Goal: Task Accomplishment & Management: Complete application form

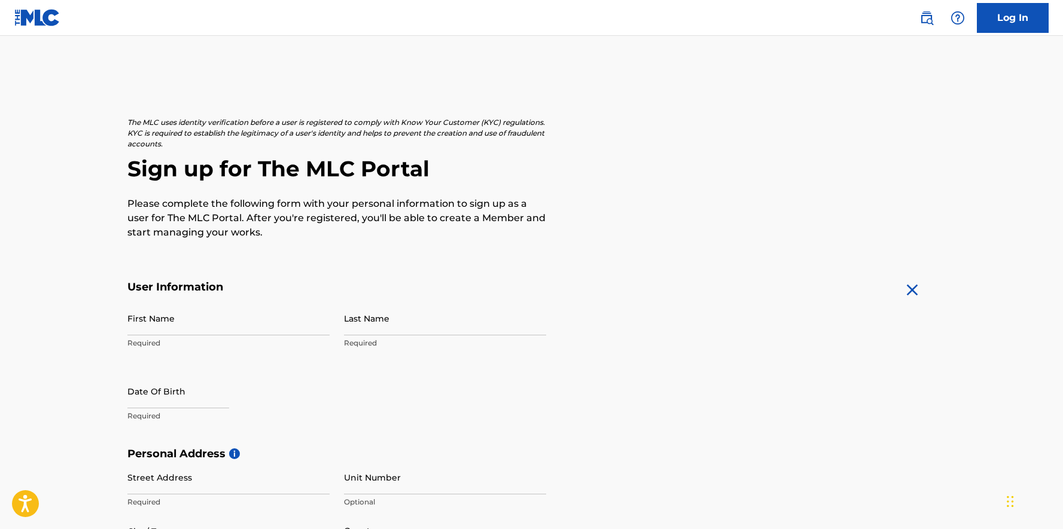
click at [246, 332] on input "First Name" at bounding box center [228, 319] width 202 height 34
type input "Kerian"
type input "[PERSON_NAME]"
type input "[DATE]"
type input "Uehommachinishi"
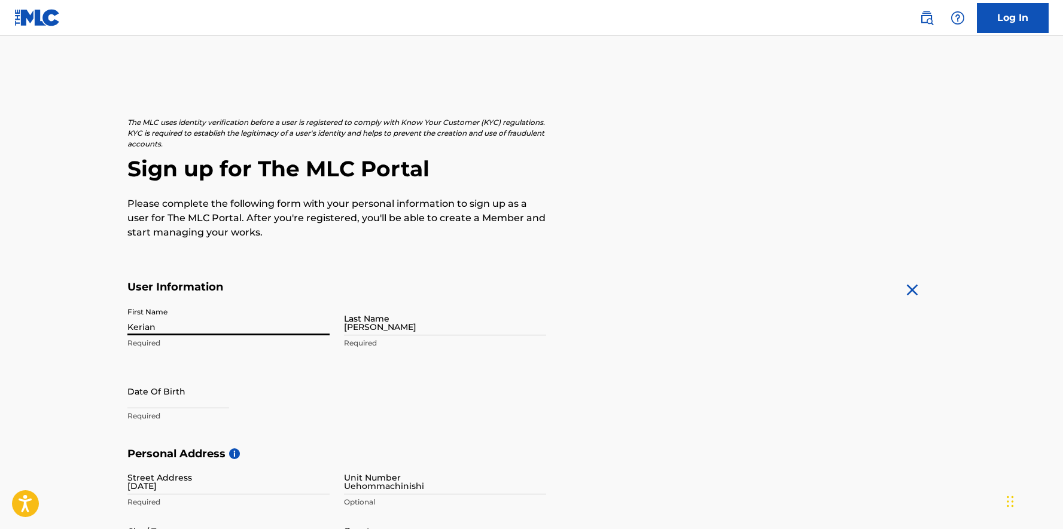
type input "[GEOGRAPHIC_DATA]"
type input "Osaka-shi"
type input "542-0062"
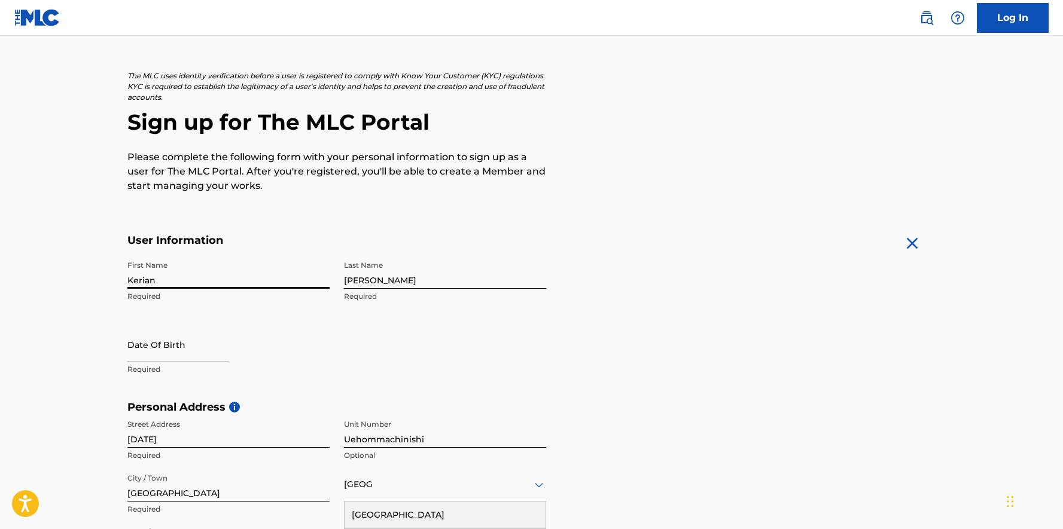
click at [198, 347] on input "text" at bounding box center [178, 345] width 102 height 34
select select "7"
select select "2025"
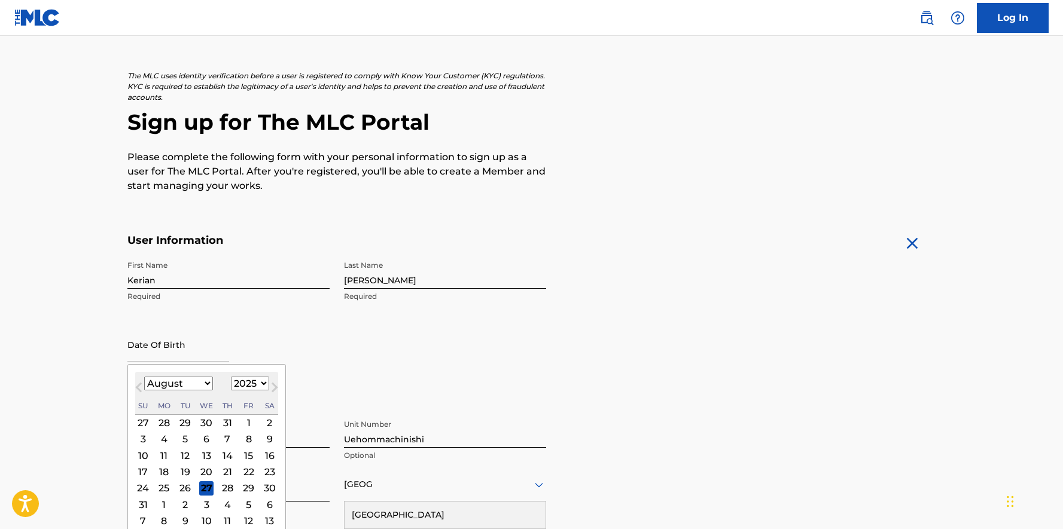
click at [205, 385] on select "January February March April May June July August September October November De…" at bounding box center [178, 384] width 69 height 14
click at [144, 377] on select "January February March April May June July August September October November De…" at bounding box center [178, 384] width 69 height 14
click at [265, 383] on button "Next Month" at bounding box center [274, 389] width 19 height 19
select select "11"
click at [227, 440] on div "11" at bounding box center [227, 440] width 14 height 14
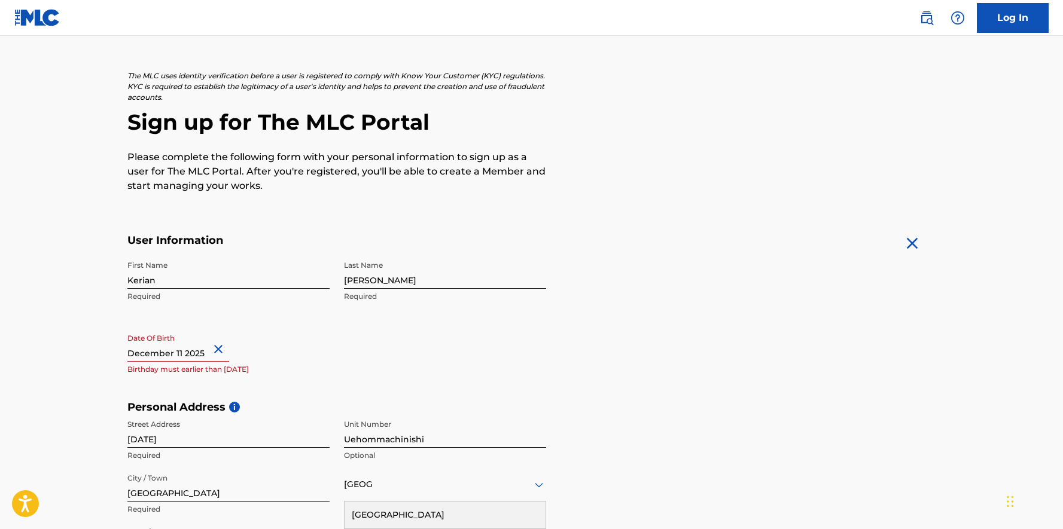
click at [202, 355] on input "text" at bounding box center [178, 345] width 102 height 34
select select "11"
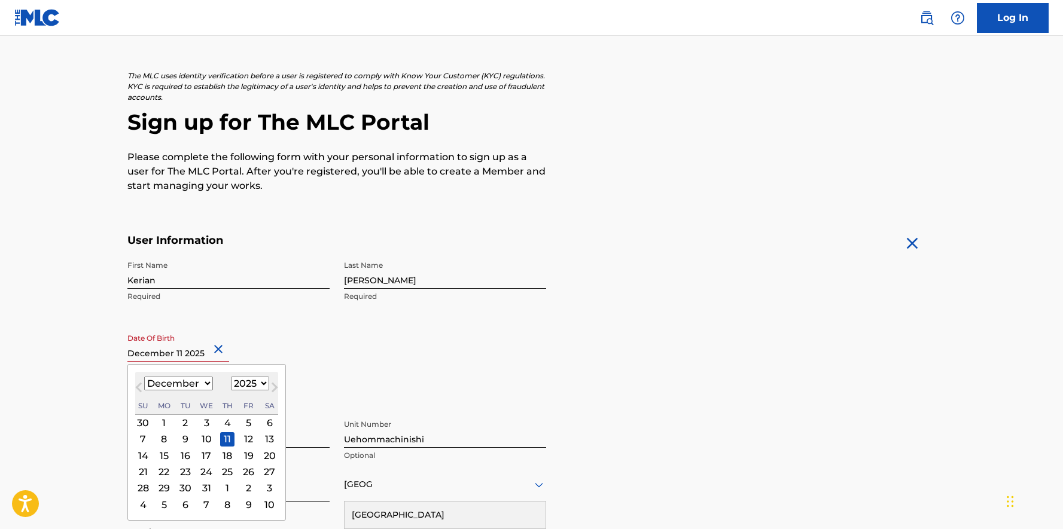
click at [262, 383] on select "1900 1901 1902 1903 1904 1905 1906 1907 1908 1909 1910 1911 1912 1913 1914 1915…" at bounding box center [250, 384] width 38 height 14
select select "1988"
click at [231, 377] on select "1900 1901 1902 1903 1904 1905 1906 1907 1908 1909 1910 1911 1912 1913 1914 1915…" at bounding box center [250, 384] width 38 height 14
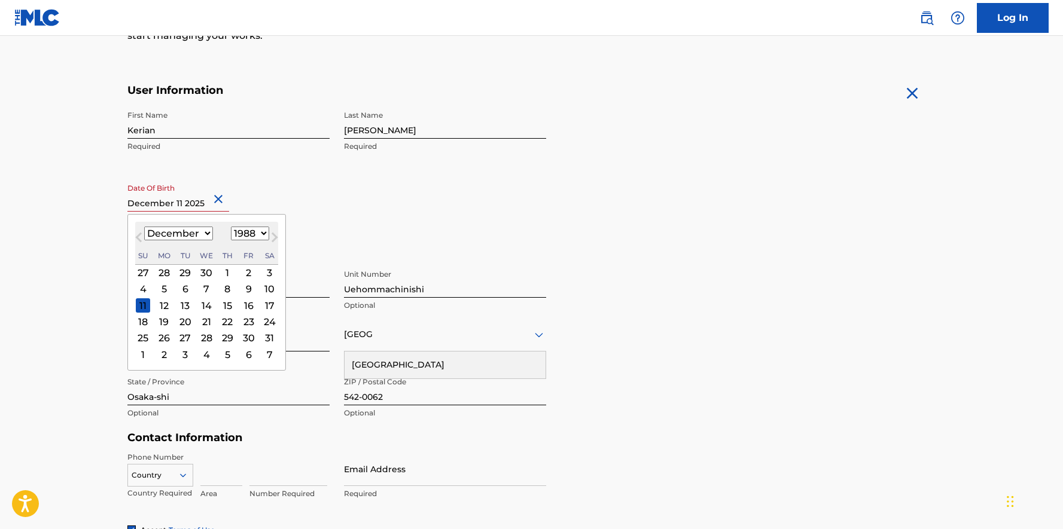
scroll to position [221, 0]
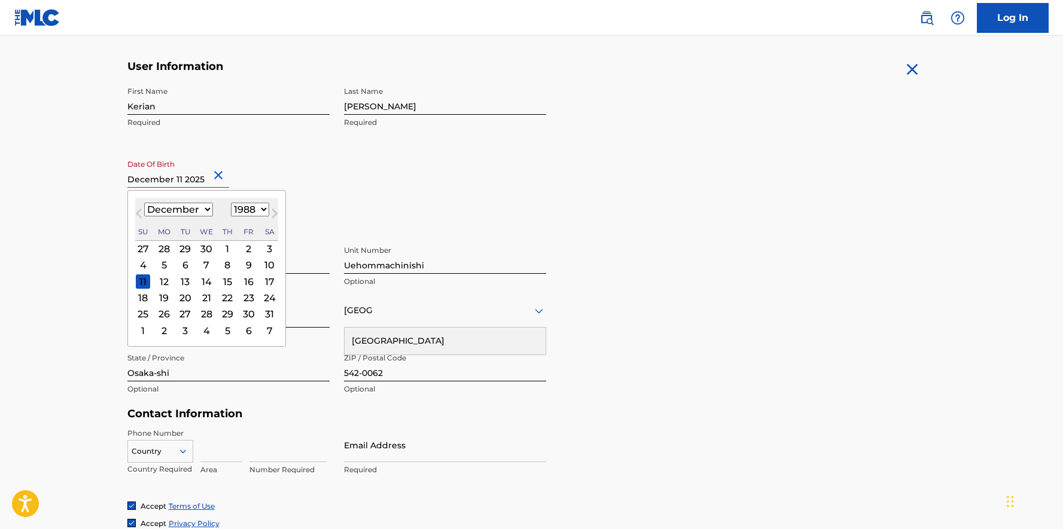
click at [308, 175] on div "Date Of Birth [DEMOGRAPHIC_DATA] Previous Month Next Month [DATE] January Febru…" at bounding box center [228, 181] width 202 height 54
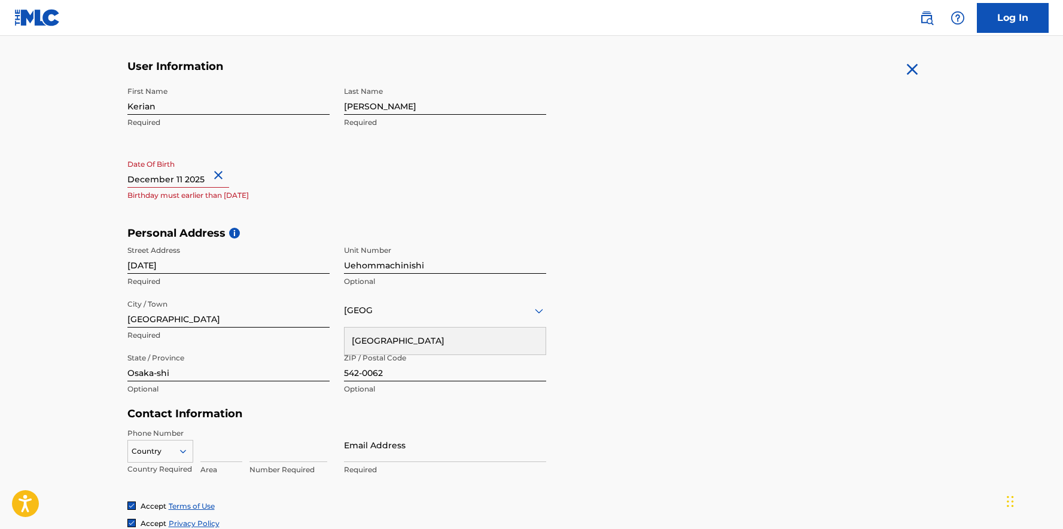
click at [199, 182] on input "text" at bounding box center [178, 171] width 102 height 34
select select "11"
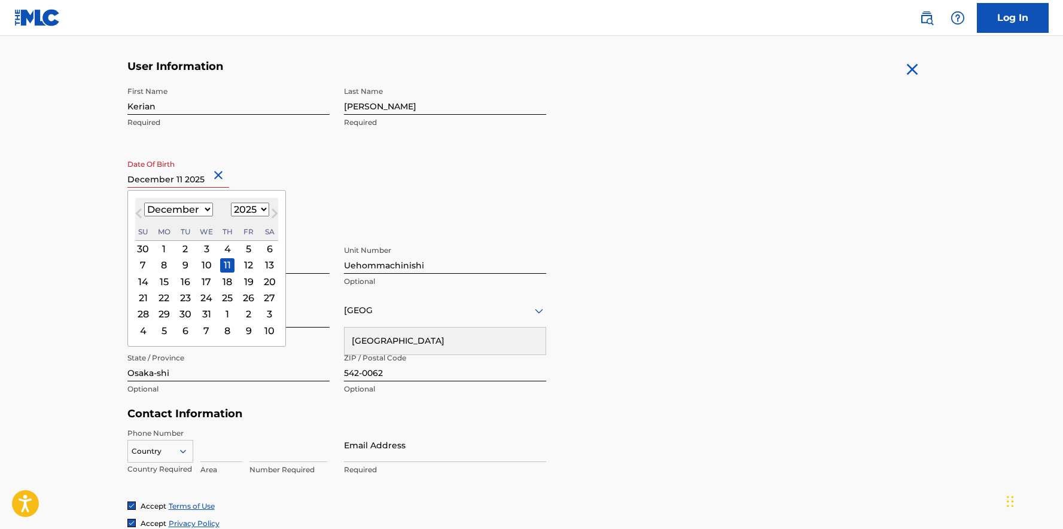
click at [262, 216] on div "1900 1901 1902 1903 1904 1905 1906 1907 1908 1909 1910 1911 1912 1913 1914 1915…" at bounding box center [250, 210] width 38 height 14
click at [261, 209] on select "1900 1901 1902 1903 1904 1905 1906 1907 1908 1909 1910 1911 1912 1913 1914 1915…" at bounding box center [250, 210] width 38 height 14
select select "1988"
click at [231, 203] on select "1900 1901 1902 1903 1904 1905 1906 1907 1908 1909 1910 1911 1912 1913 1914 1915…" at bounding box center [250, 210] width 38 height 14
click at [147, 278] on div "11" at bounding box center [143, 282] width 14 height 14
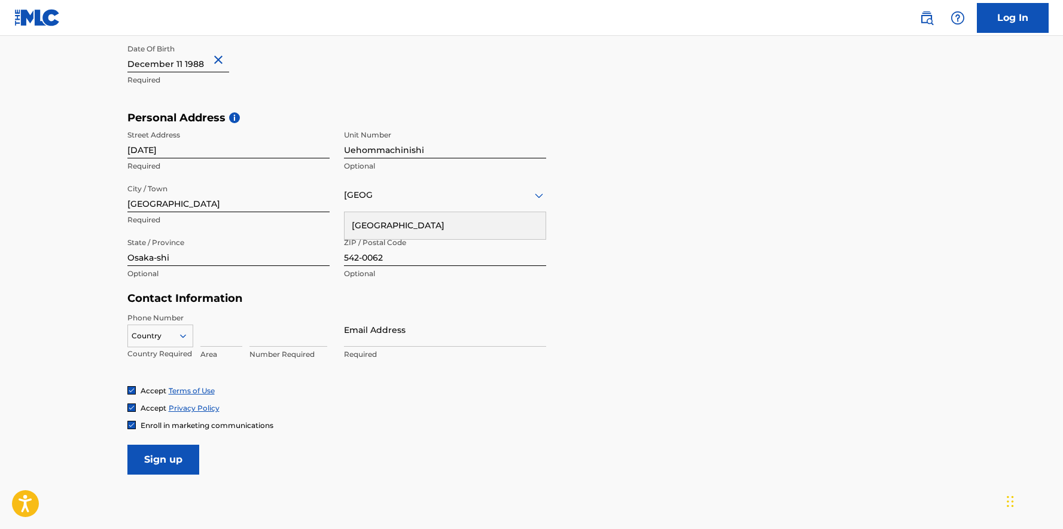
scroll to position [353, 0]
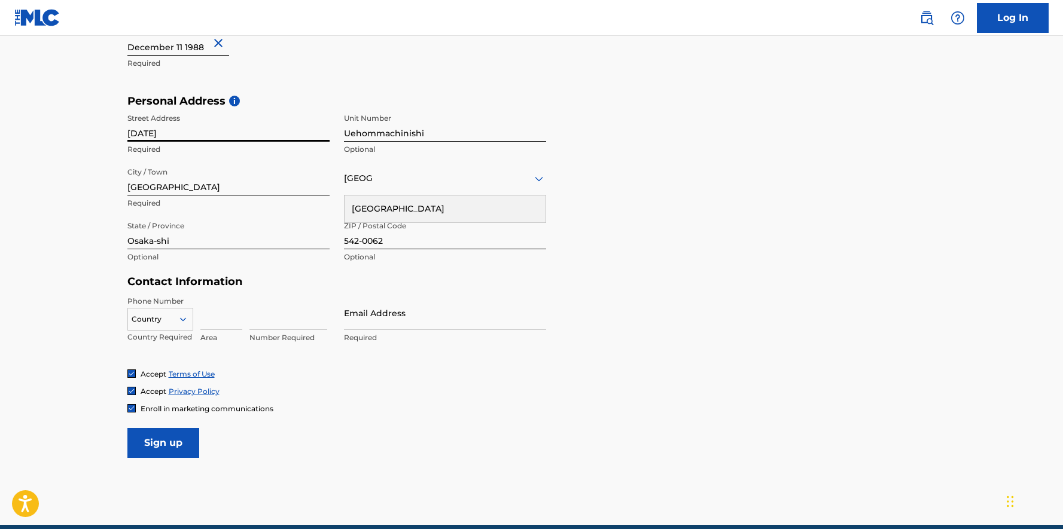
click at [244, 138] on input "[DATE]" at bounding box center [228, 125] width 202 height 34
type input "Ikutama Tennoji-ku"
click at [479, 132] on input "Uehommachinishi" at bounding box center [445, 125] width 202 height 34
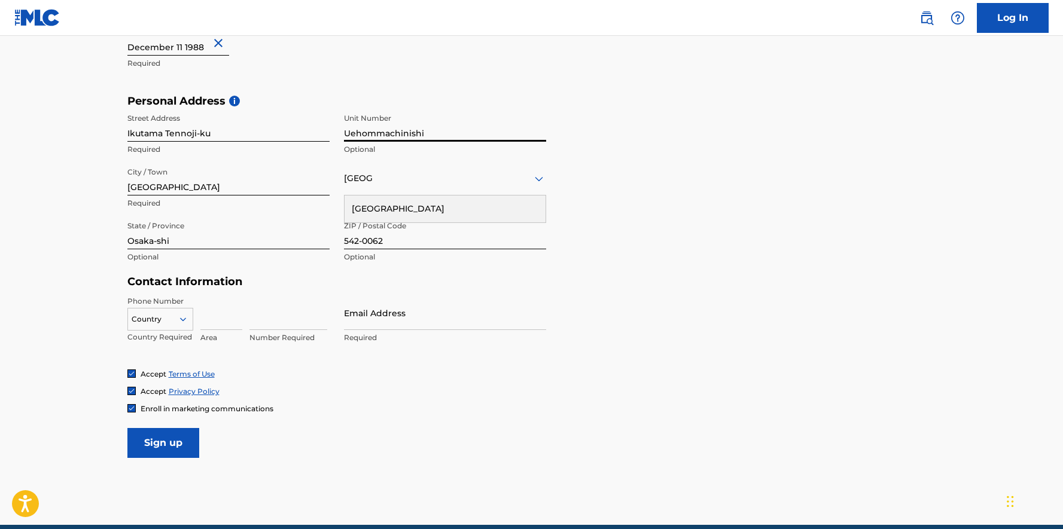
click at [479, 132] on input "Uehommachinishi" at bounding box center [445, 125] width 202 height 34
type input "2-14-803"
click at [514, 280] on h5 "Contact Information" at bounding box center [336, 282] width 419 height 14
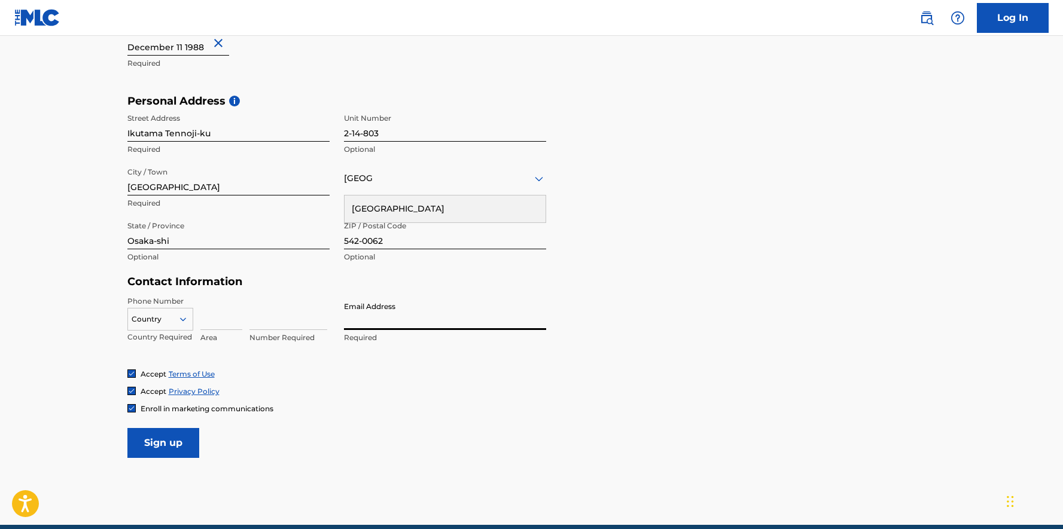
click at [497, 320] on input "Email Address" at bounding box center [445, 313] width 202 height 34
type input "[EMAIL_ADDRESS][DOMAIN_NAME]"
click at [232, 323] on input at bounding box center [221, 313] width 42 height 34
type input "80"
type input "81"
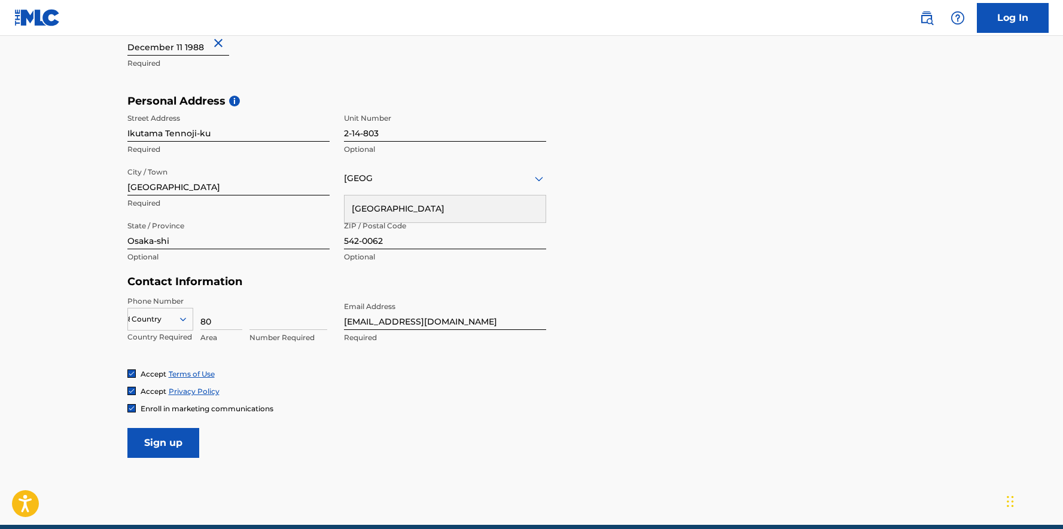
type input "31000937"
click at [156, 333] on div "JP +81" at bounding box center [160, 338] width 65 height 25
click at [131, 136] on input "Ikutama Tennoji-ku" at bounding box center [228, 125] width 202 height 34
type input "2-14 Ikutama Tennoji-ku"
click at [365, 133] on input "2-14-803" at bounding box center [445, 125] width 202 height 34
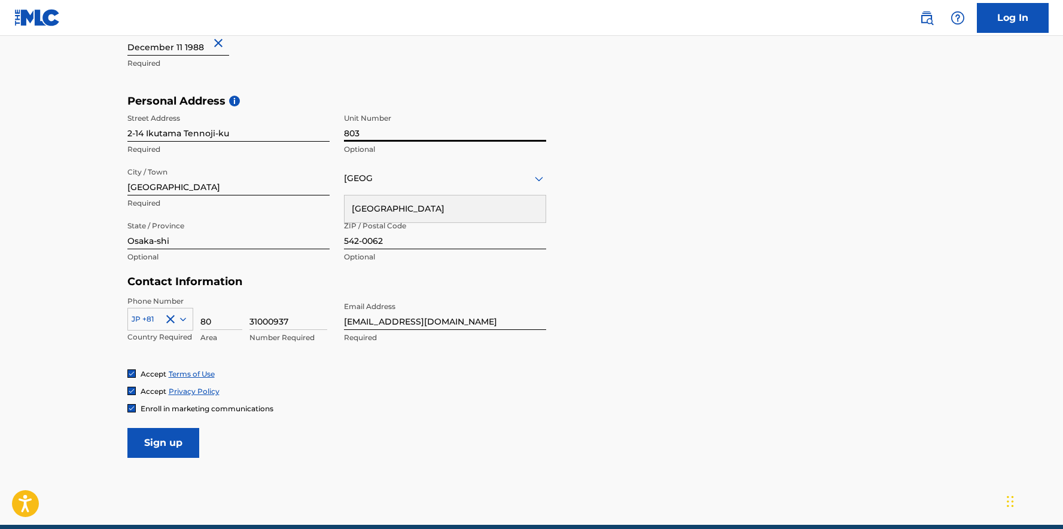
type input "803"
click at [613, 215] on div "Personal Address i Street Address 2-[GEOGRAPHIC_DATA] Required Unit Number 803 …" at bounding box center [531, 185] width 809 height 181
click at [179, 450] on input "Sign up" at bounding box center [163, 443] width 72 height 30
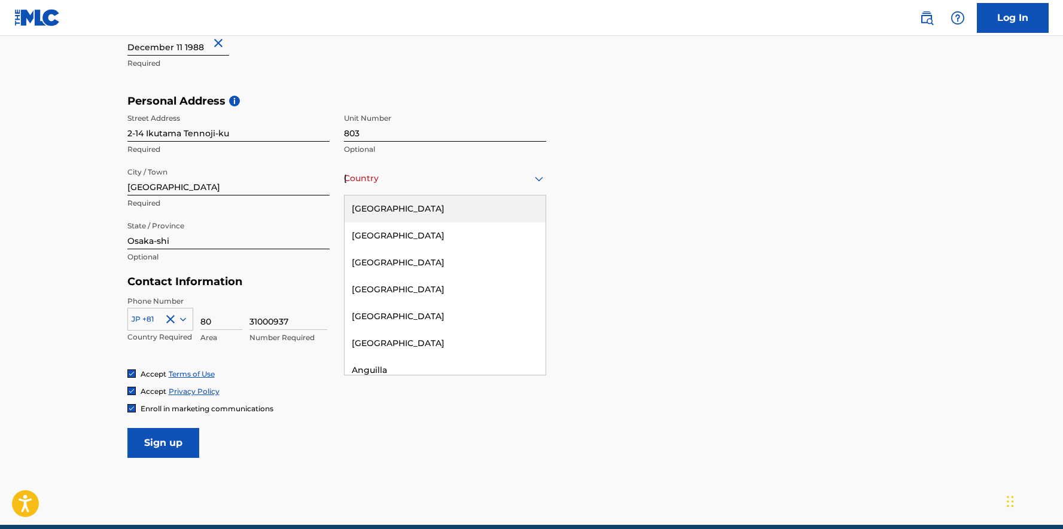
click at [528, 179] on div "[GEOGRAPHIC_DATA]" at bounding box center [445, 178] width 202 height 15
type input "[GEOGRAPHIC_DATA]"
type input "81"
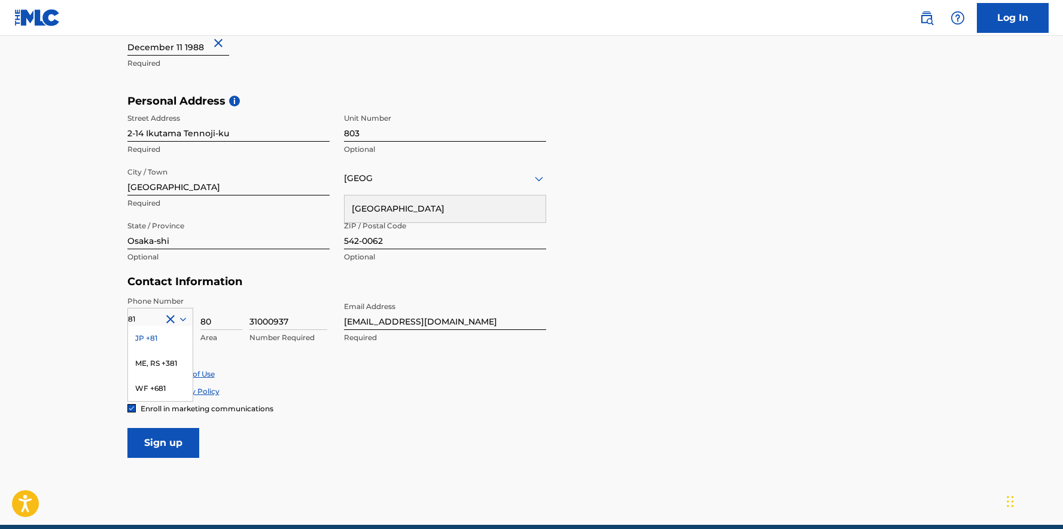
click at [625, 293] on form "User Information First Name [PERSON_NAME] Required Last Name [PERSON_NAME] Requ…" at bounding box center [531, 193] width 809 height 531
click at [533, 177] on icon at bounding box center [539, 179] width 14 height 14
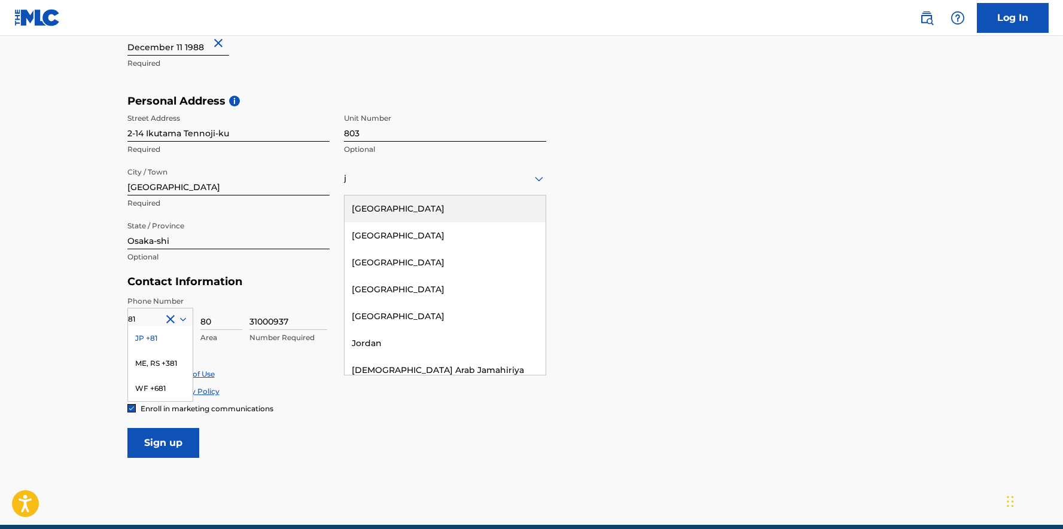
type input "[GEOGRAPHIC_DATA]"
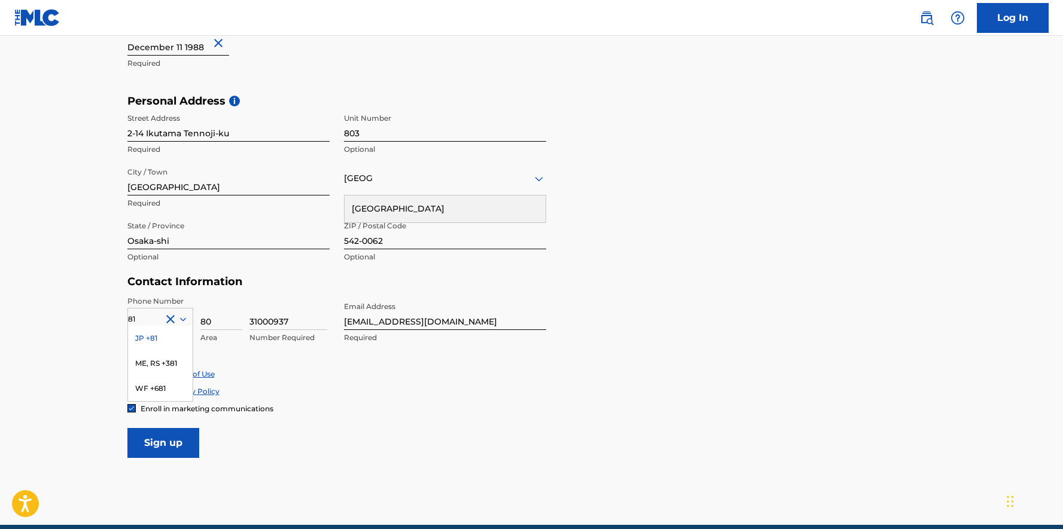
click at [433, 203] on div "[GEOGRAPHIC_DATA]" at bounding box center [445, 209] width 201 height 27
click at [153, 335] on div "JP +81" at bounding box center [160, 338] width 65 height 25
click at [167, 446] on input "Sign up" at bounding box center [163, 443] width 72 height 30
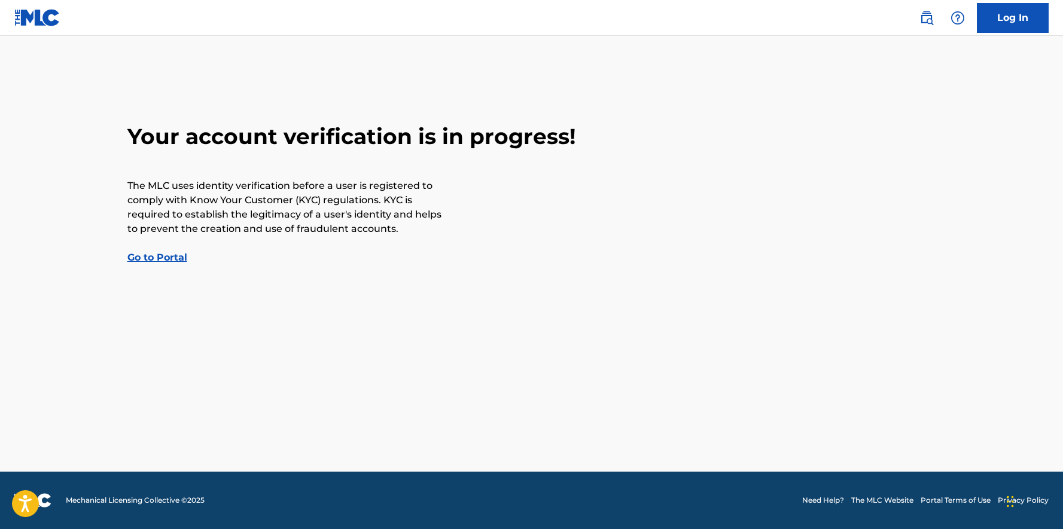
click at [159, 256] on link "Go to Portal" at bounding box center [157, 257] width 60 height 11
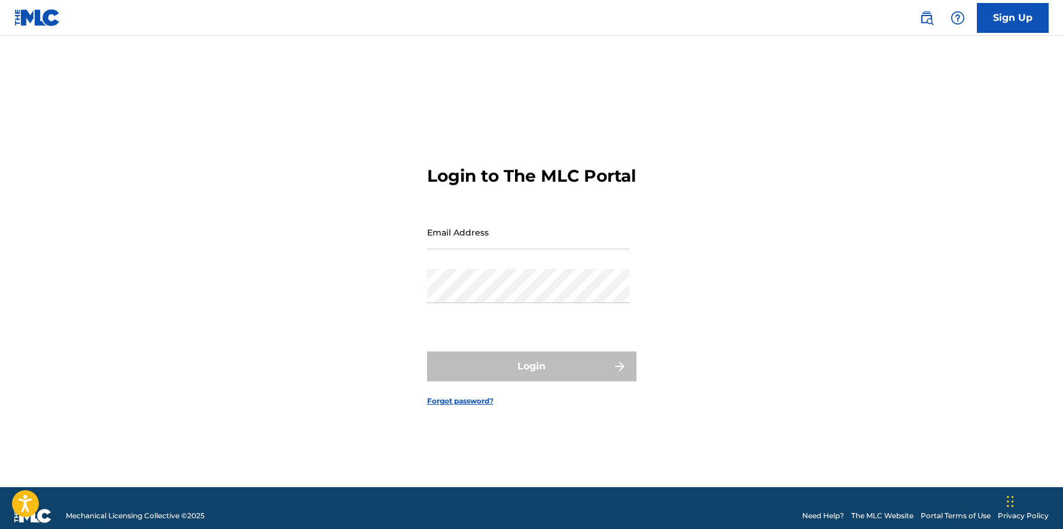
click at [1027, 26] on link "Sign Up" at bounding box center [1013, 18] width 72 height 30
